Goal: Task Accomplishment & Management: Use online tool/utility

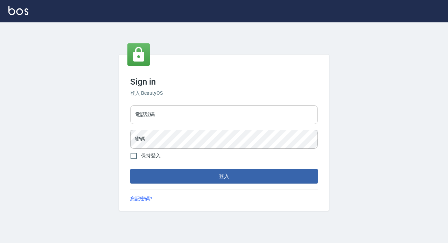
click at [227, 121] on input "電話號碼" at bounding box center [223, 114] width 187 height 19
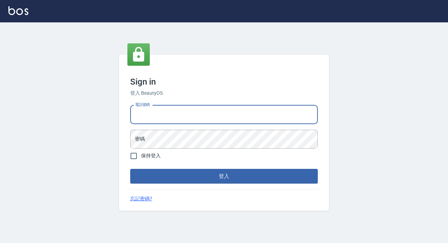
type input "89729295"
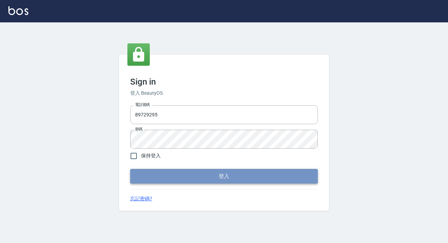
click at [240, 178] on button "登入" at bounding box center [223, 176] width 187 height 15
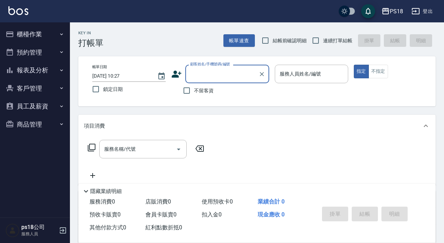
click at [28, 34] on button "櫃檯作業" at bounding box center [35, 34] width 64 height 18
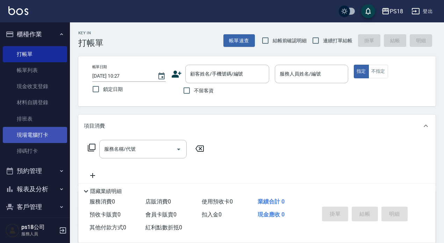
drag, startPoint x: 40, startPoint y: 141, endPoint x: 40, endPoint y: 137, distance: 3.6
click at [40, 140] on link "現場電腦打卡" at bounding box center [35, 135] width 64 height 16
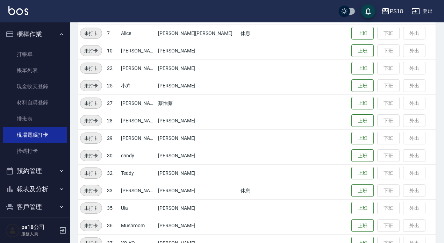
scroll to position [158, 0]
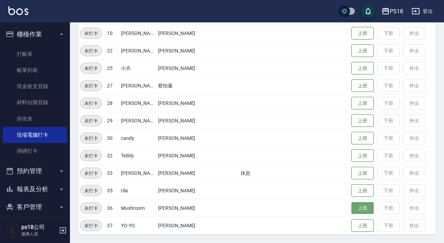
click at [352, 204] on button "上班" at bounding box center [363, 208] width 22 height 12
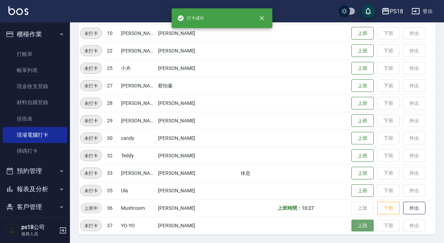
click at [352, 227] on button "上班" at bounding box center [363, 226] width 22 height 12
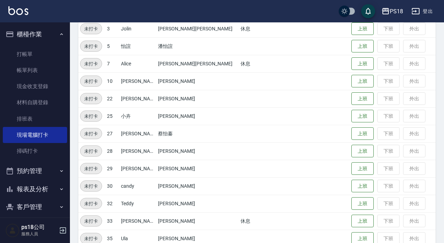
scroll to position [110, 0]
click at [352, 48] on button "上班" at bounding box center [363, 47] width 22 height 12
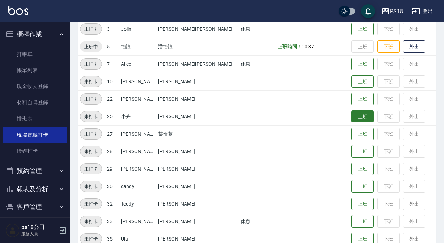
click at [352, 116] on button "上班" at bounding box center [363, 117] width 22 height 12
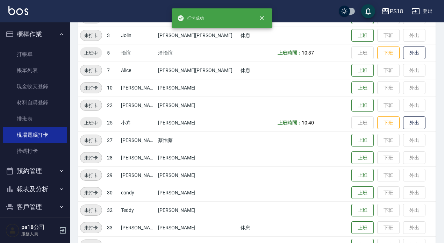
scroll to position [19, 0]
